Goal: Navigation & Orientation: Understand site structure

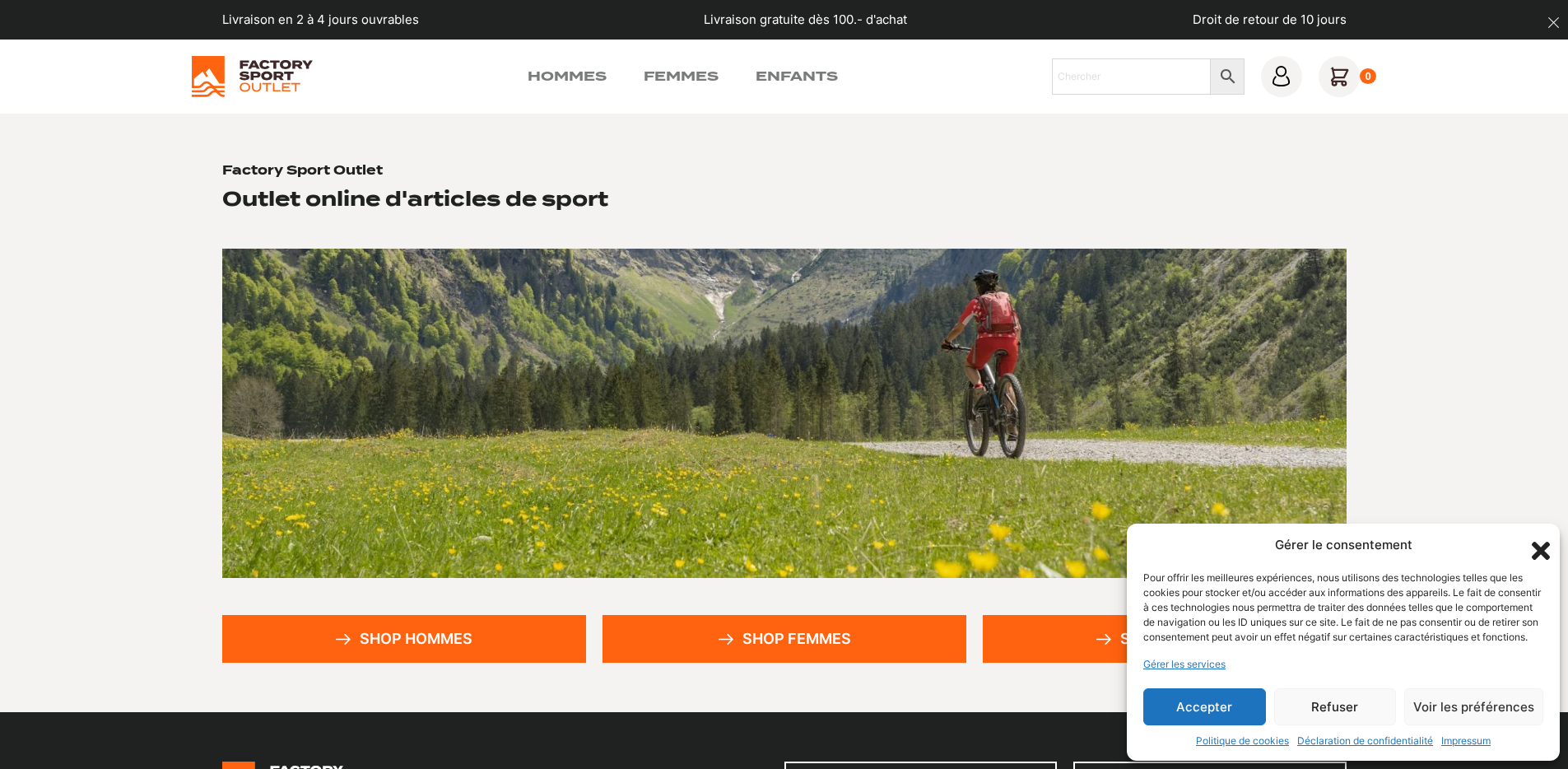
click at [552, 60] on div "Hommes Femmes Enfants Chercher × 0" at bounding box center [784, 76] width 1186 height 41
click at [554, 68] on link "Hommes" at bounding box center [567, 76] width 79 height 20
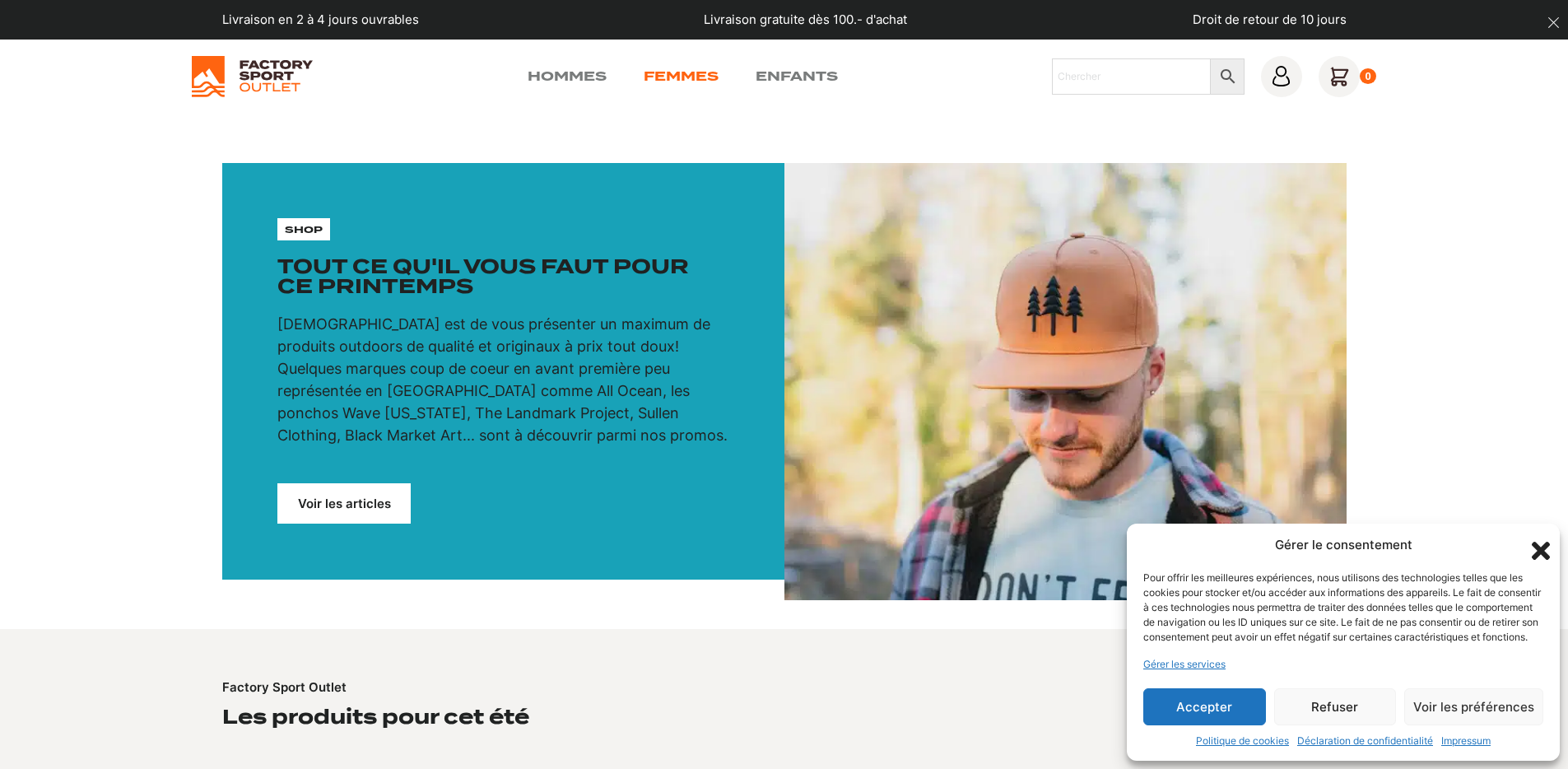
click at [694, 71] on link "Femmes" at bounding box center [681, 76] width 75 height 20
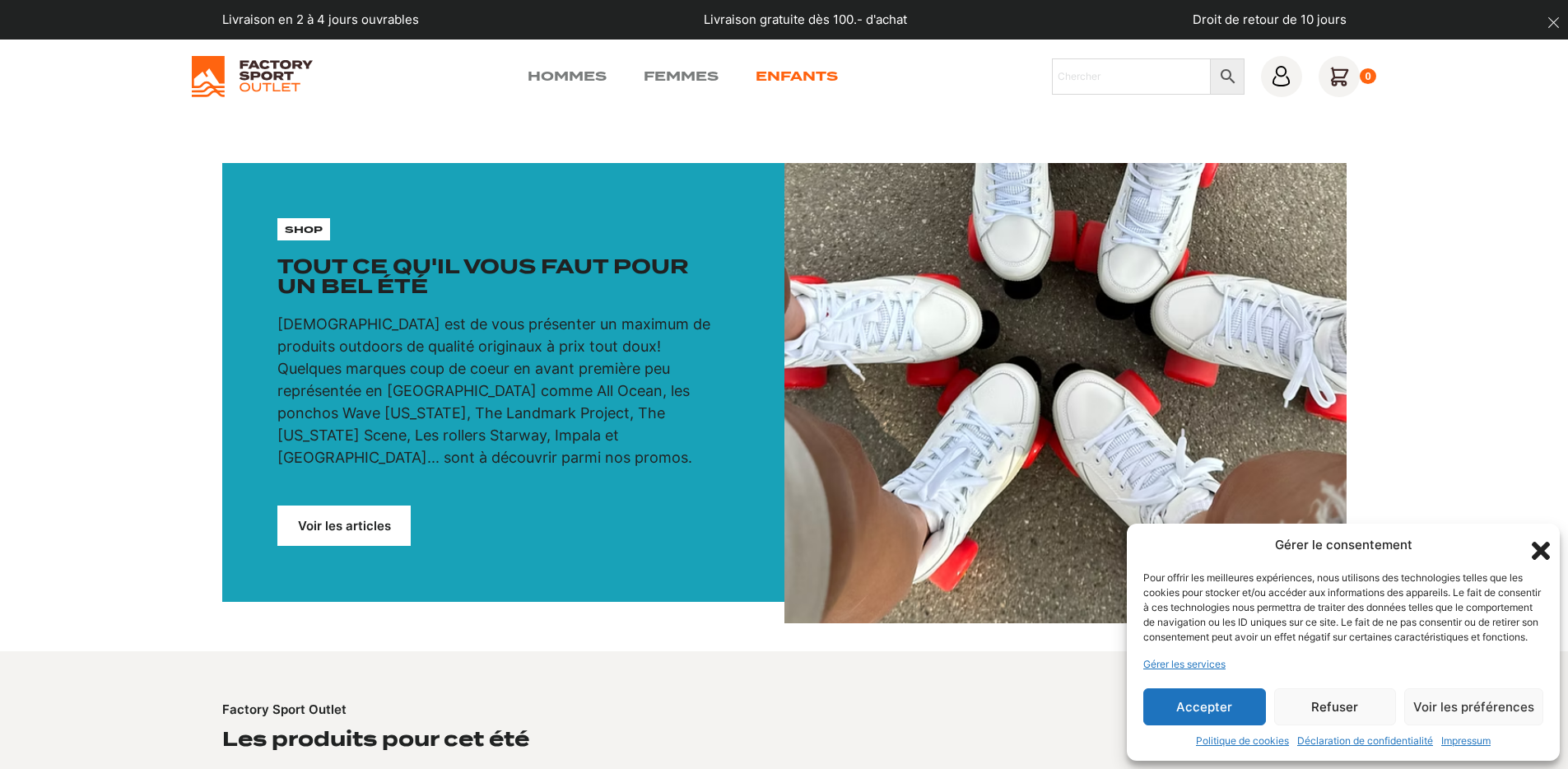
click at [821, 68] on link "Enfants" at bounding box center [797, 76] width 82 height 20
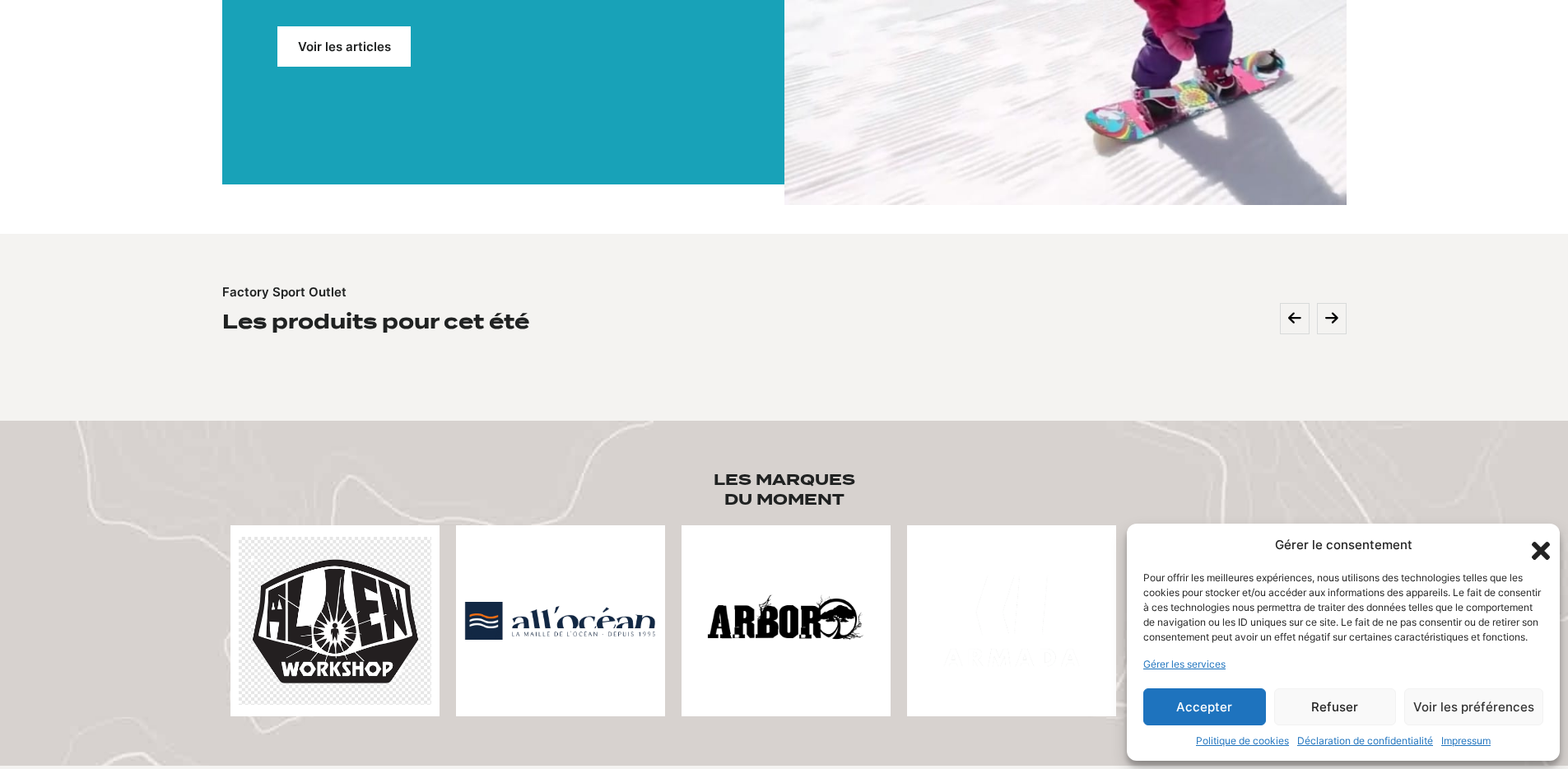
scroll to position [41, 0]
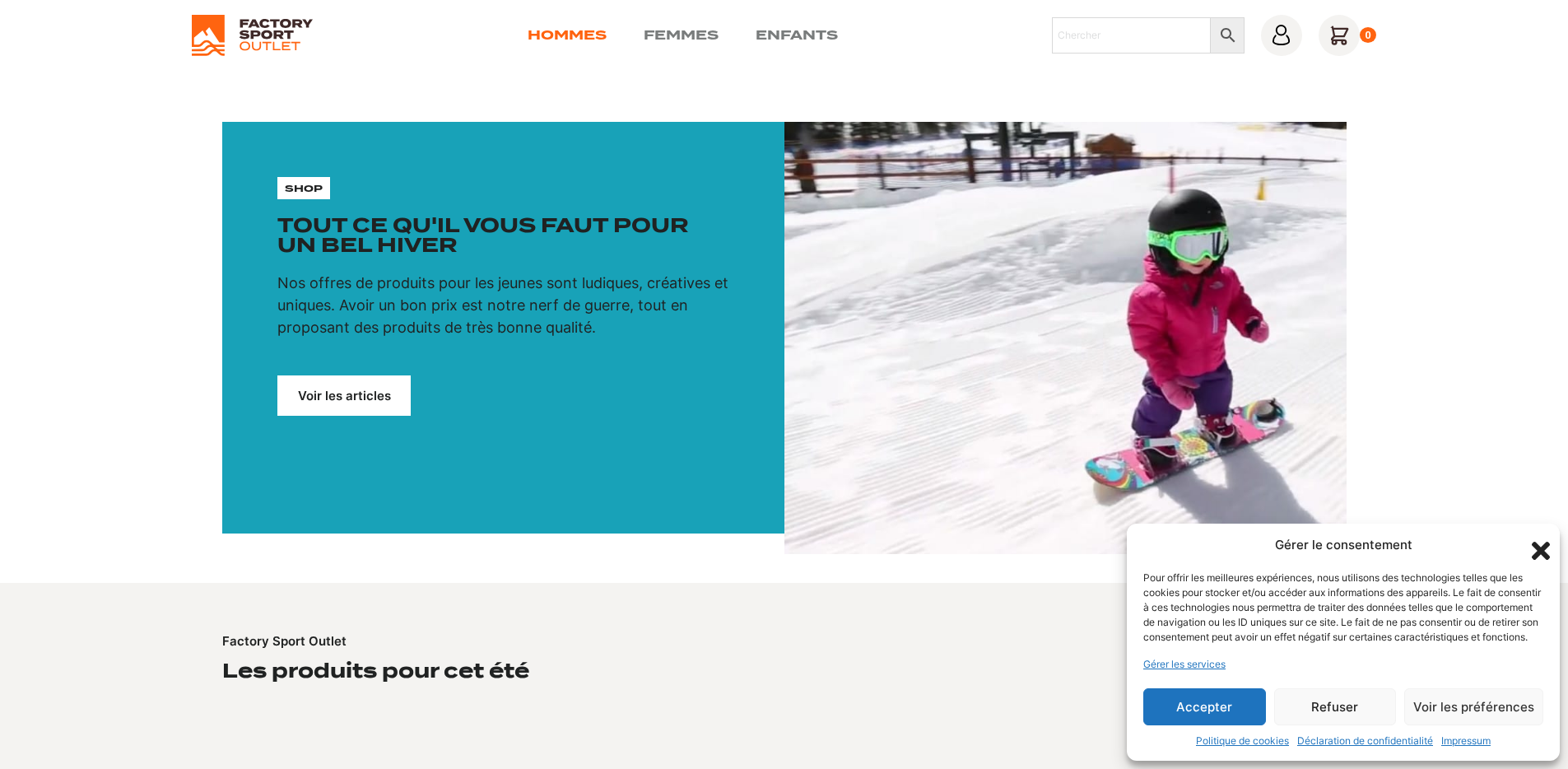
click at [588, 29] on link "Hommes" at bounding box center [567, 35] width 79 height 20
